Goal: Information Seeking & Learning: Learn about a topic

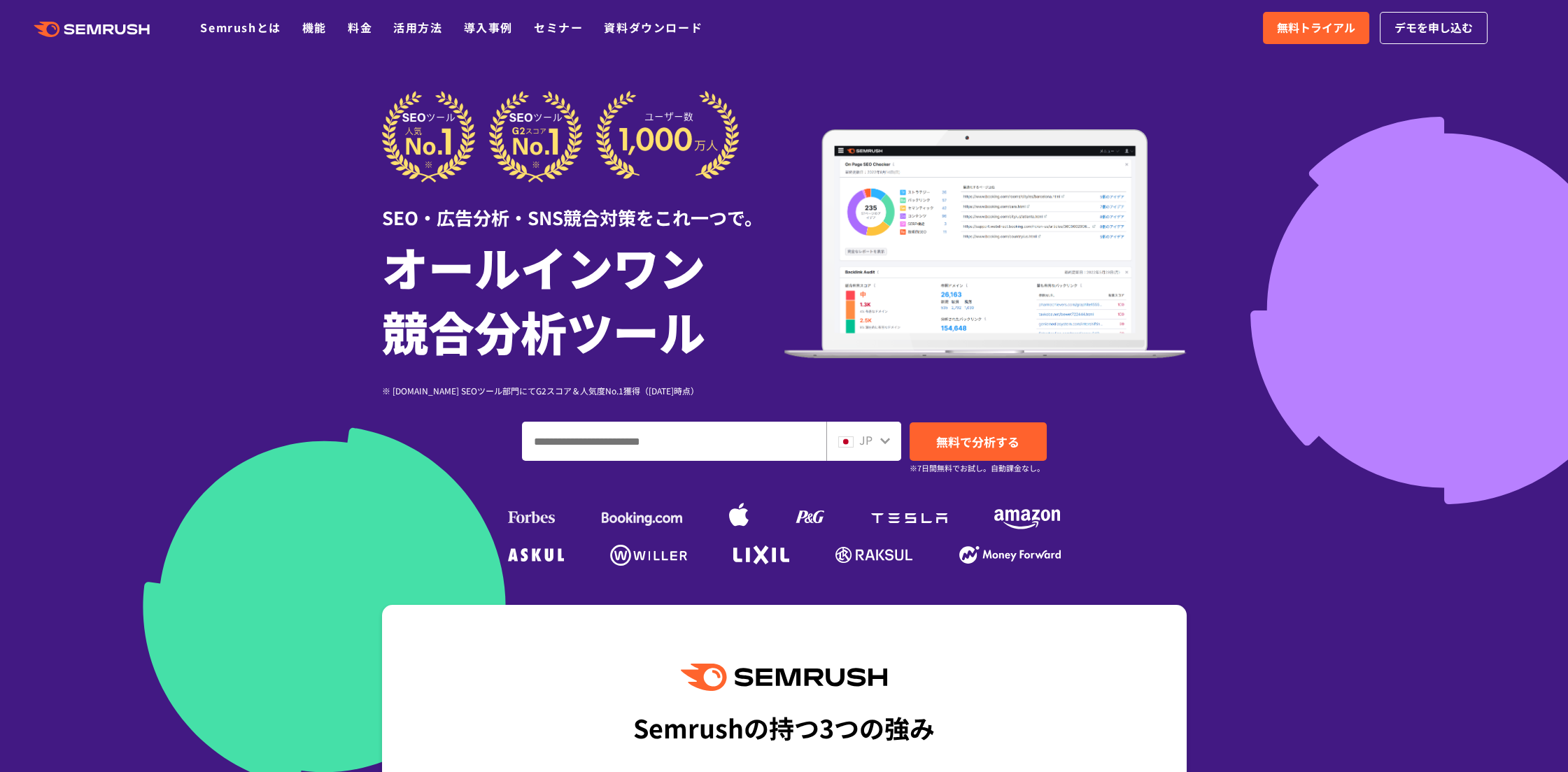
click at [888, 224] on div "SEO・広告分析・SNS競合対策をこれ一つで。 オールインワン 競合分析ツール ※ [DOMAIN_NAME] SEOツール部門にてG2スコア＆人気度No.1…" at bounding box center [784, 245] width 805 height 307
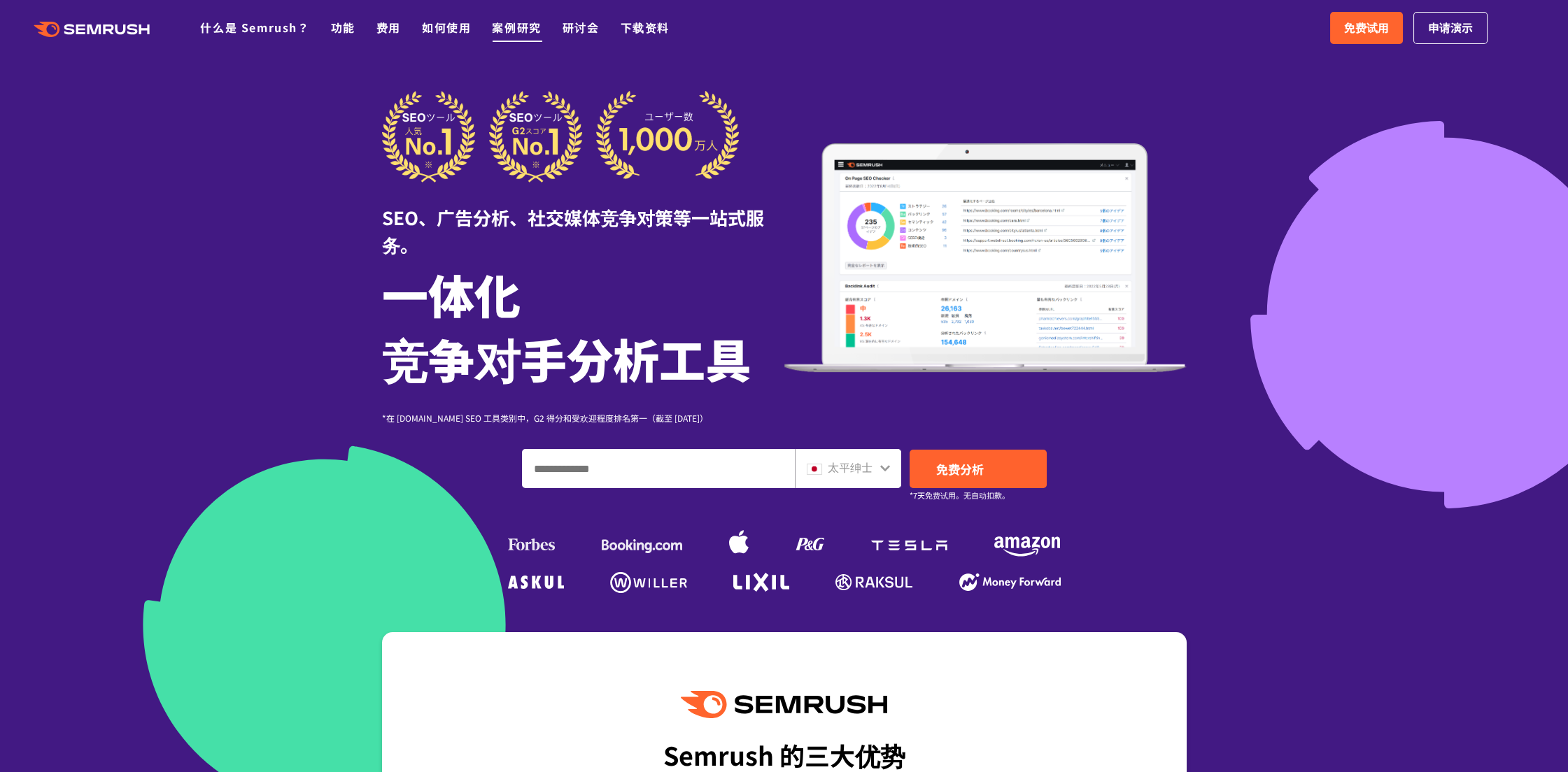
click at [541, 35] on font "案例研究" at bounding box center [516, 28] width 49 height 17
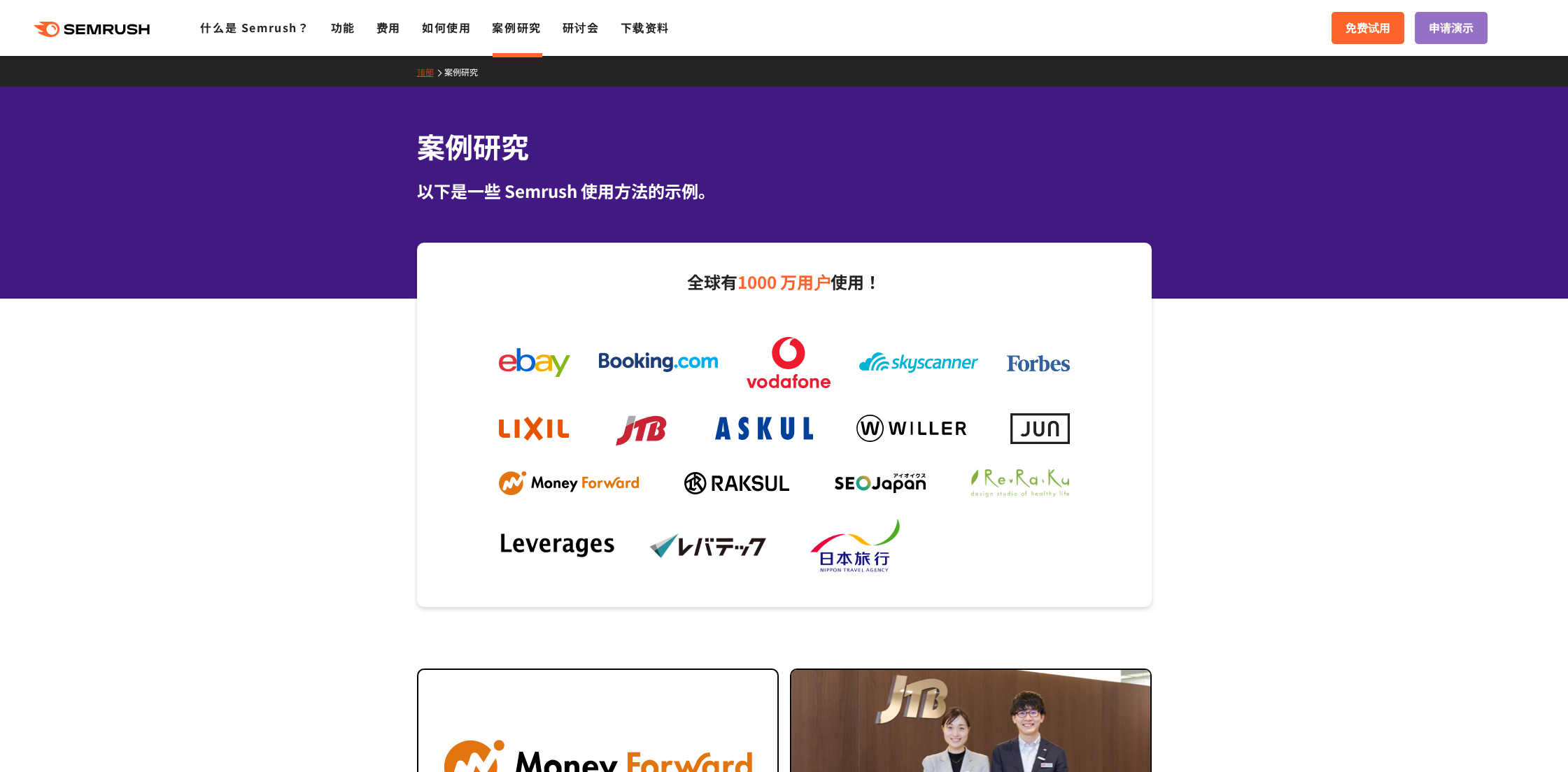
scroll to position [2, 0]
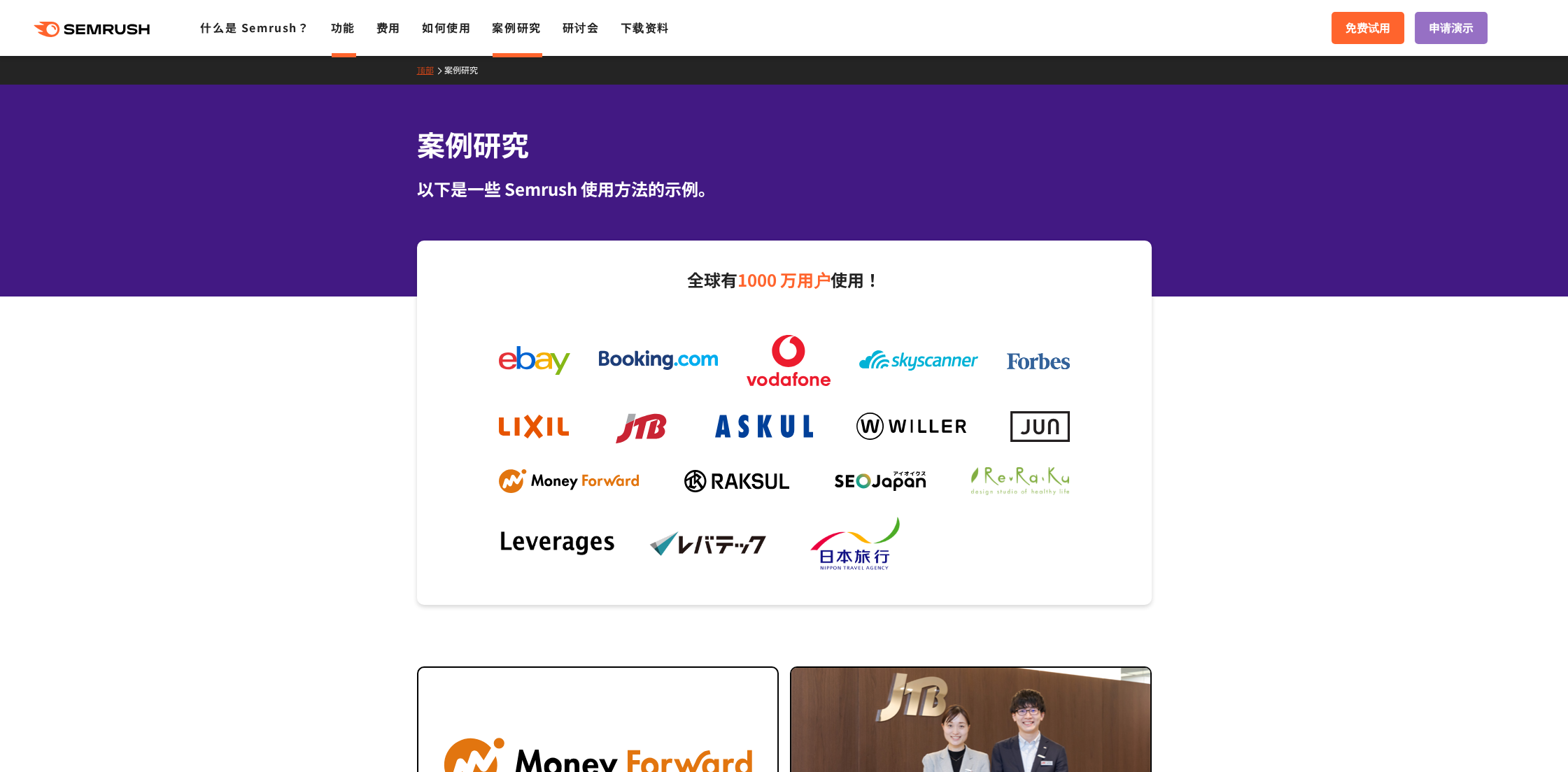
click at [356, 35] on font "功能" at bounding box center [343, 28] width 25 height 17
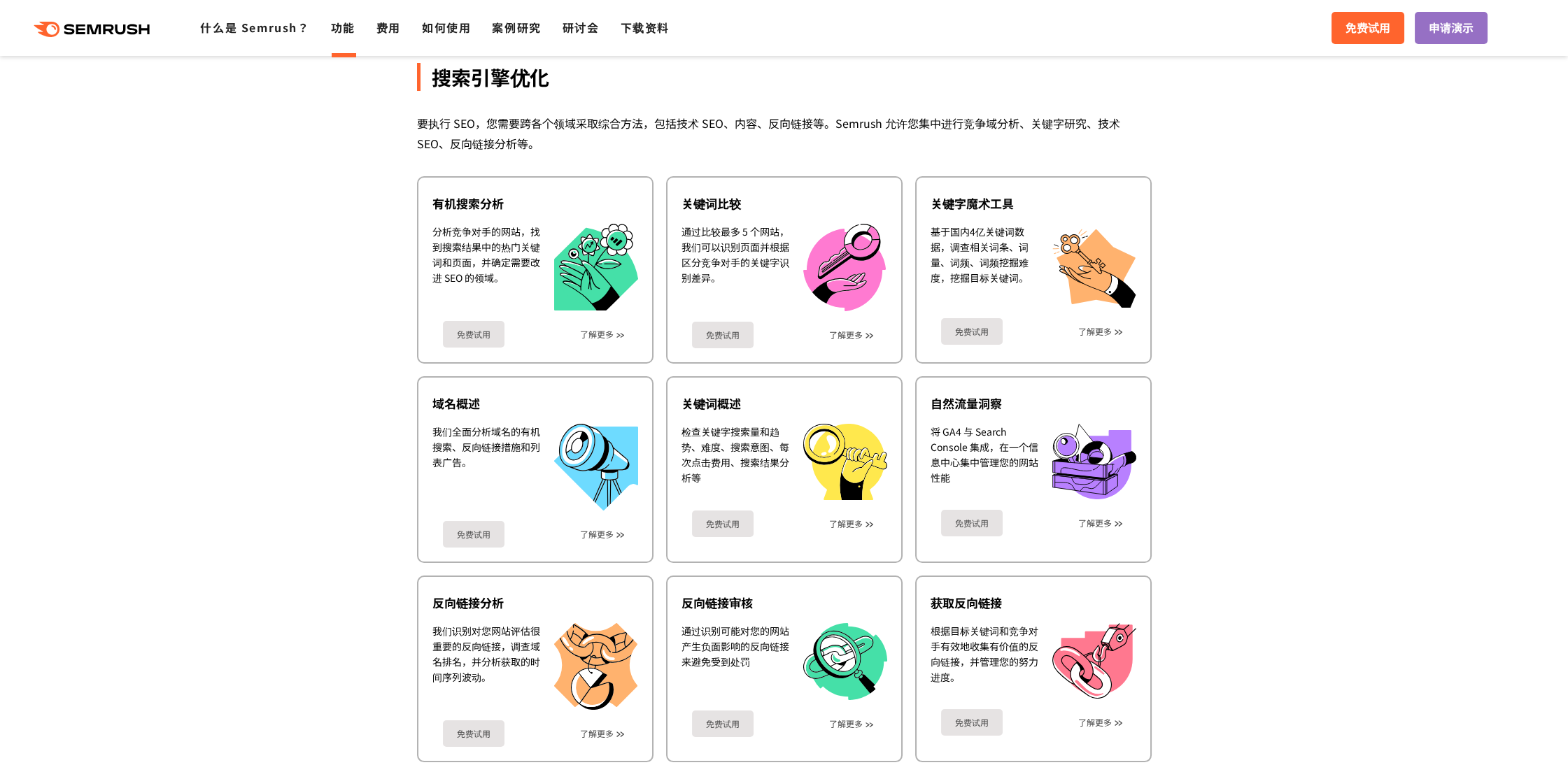
scroll to position [293, 0]
